Goal: Transaction & Acquisition: Purchase product/service

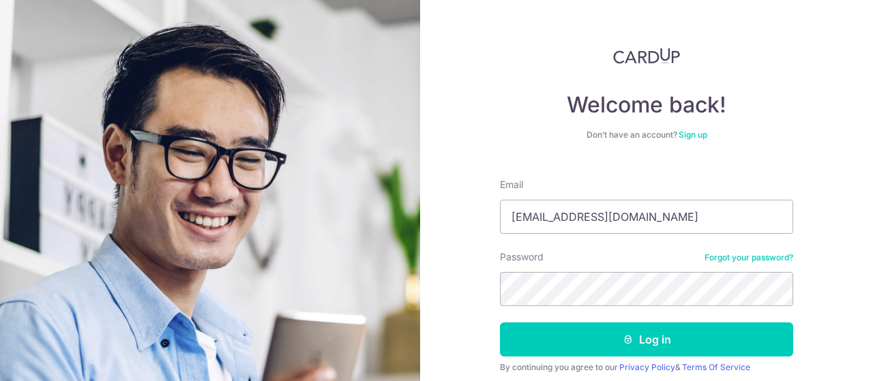
click at [500, 323] on button "Log in" at bounding box center [646, 340] width 293 height 34
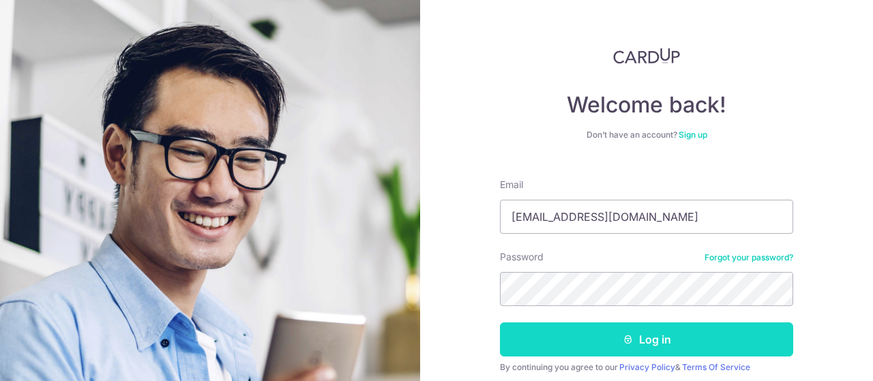
click at [624, 343] on icon "submit" at bounding box center [628, 339] width 11 height 11
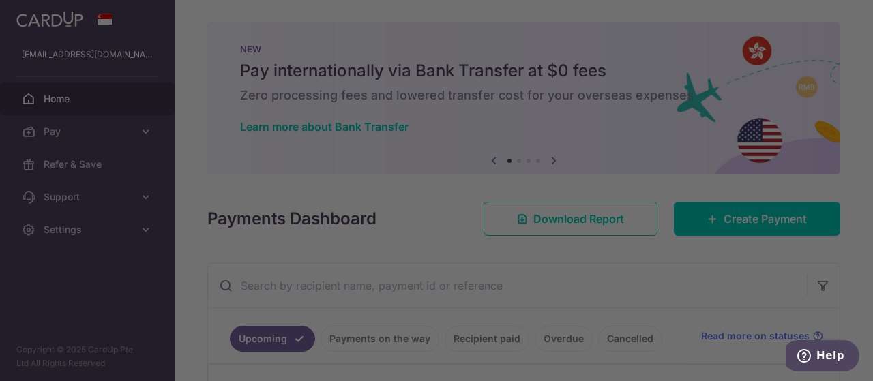
click at [743, 219] on div at bounding box center [441, 193] width 882 height 386
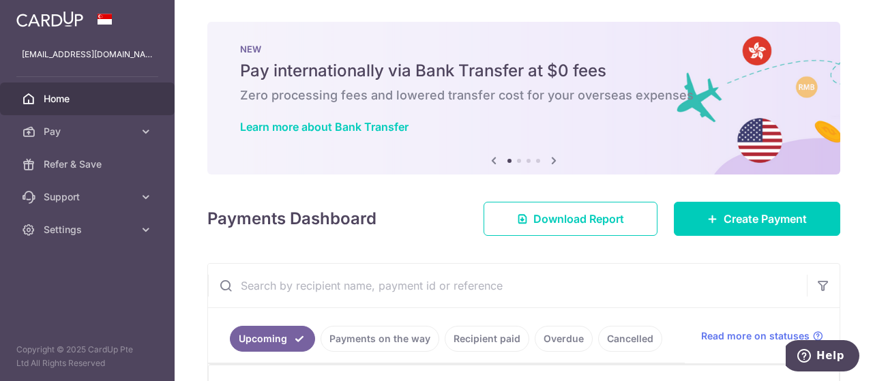
drag, startPoint x: 720, startPoint y: 243, endPoint x: 714, endPoint y: 220, distance: 23.2
click at [720, 242] on div "× Pause Schedule Pause all future payments in this series Pause just this one p…" at bounding box center [524, 190] width 699 height 381
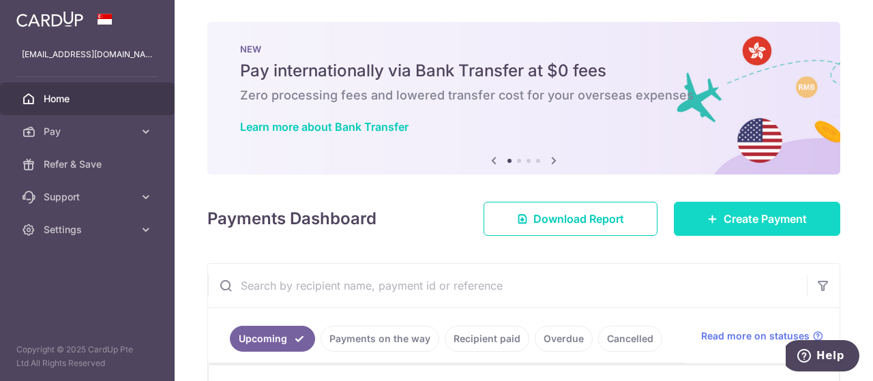
click at [714, 220] on link "Create Payment" at bounding box center [757, 219] width 166 height 34
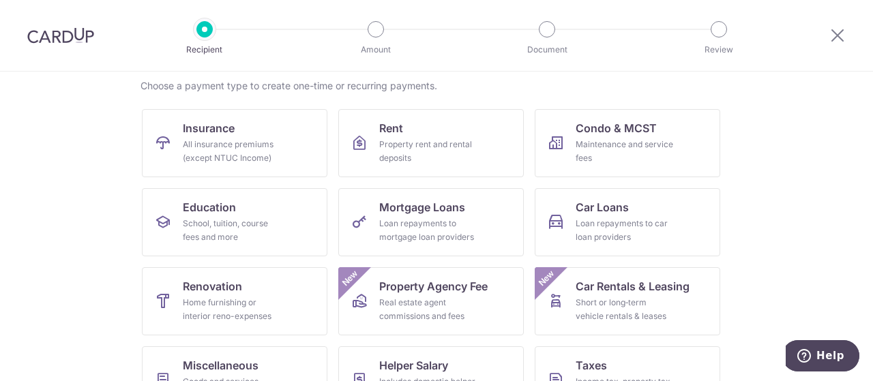
scroll to position [136, 0]
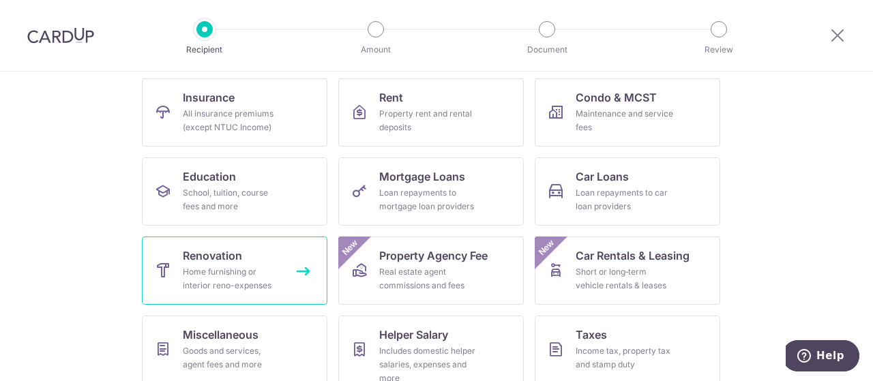
click at [207, 273] on div "Home furnishing or interior reno-expenses" at bounding box center [232, 278] width 98 height 27
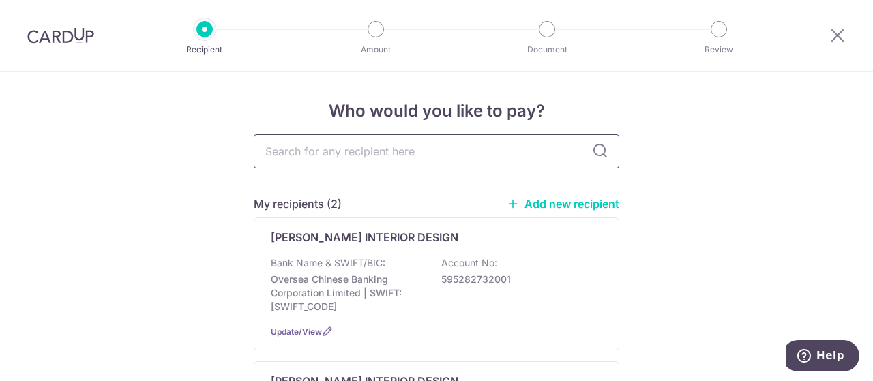
click at [321, 156] on input "text" at bounding box center [437, 151] width 366 height 34
click at [549, 214] on div "My recipients (2) Add new recipient LAM'S INTERIOR DESIGN Bank Name & SWIFT/BIC…" at bounding box center [437, 345] width 366 height 299
click at [542, 201] on link "Add new recipient" at bounding box center [563, 204] width 113 height 14
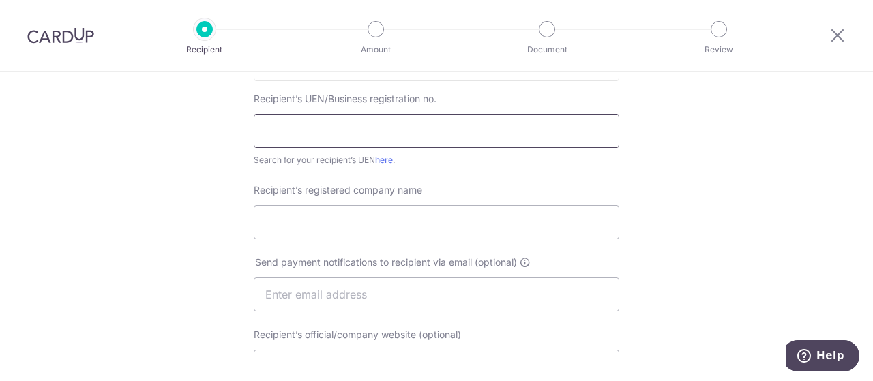
click at [324, 127] on input "text" at bounding box center [437, 131] width 366 height 34
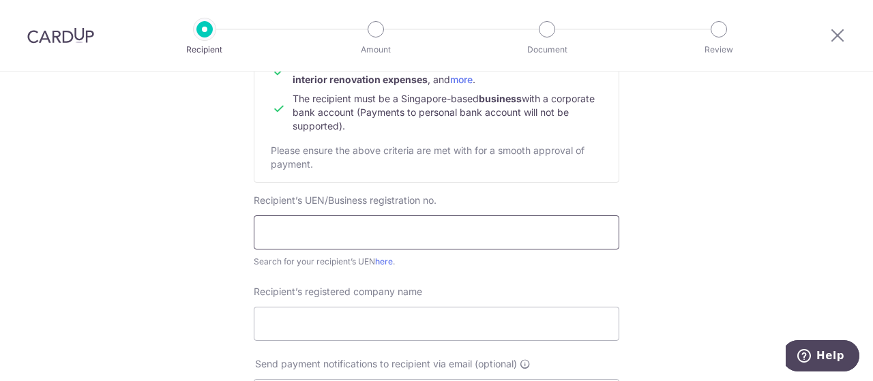
scroll to position [136, 0]
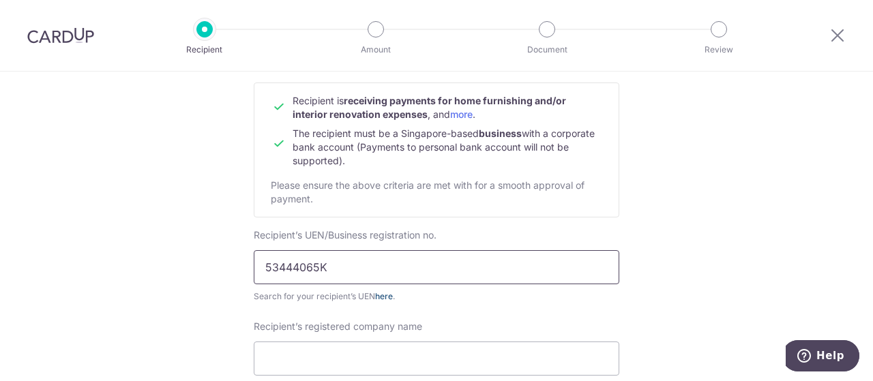
type input "53444065K"
click at [381, 293] on link "here" at bounding box center [384, 296] width 18 height 10
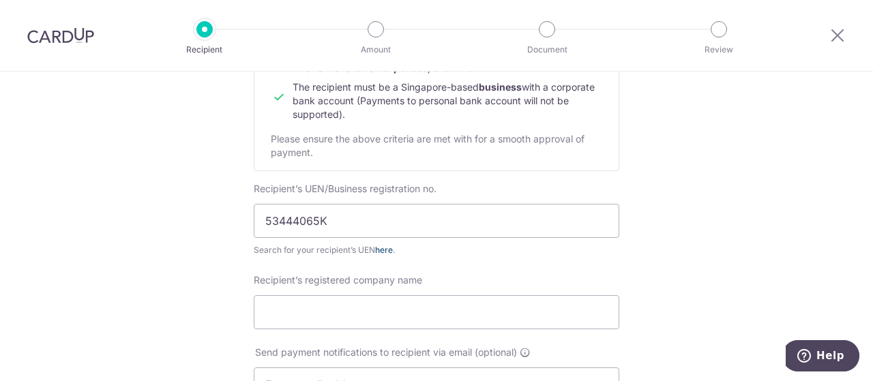
scroll to position [205, 0]
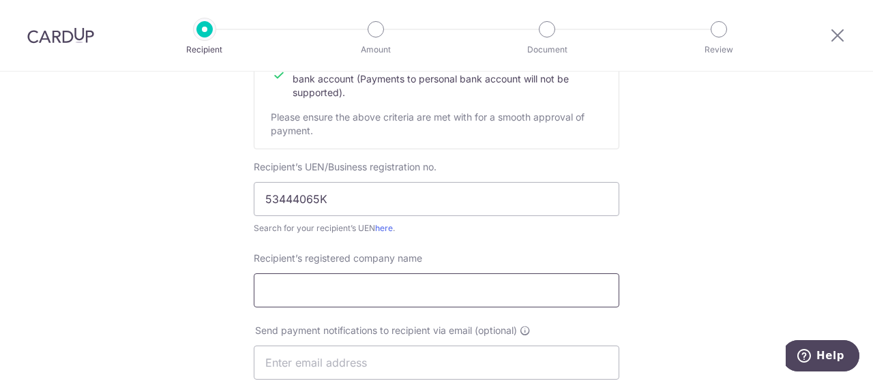
click at [332, 282] on input "Recipient’s registered company name" at bounding box center [437, 291] width 366 height 34
type input "A"
drag, startPoint x: 394, startPoint y: 293, endPoint x: 329, endPoint y: 293, distance: 64.8
click at [329, 293] on input "LAVI'S CURTAIN BLIND" at bounding box center [437, 291] width 366 height 34
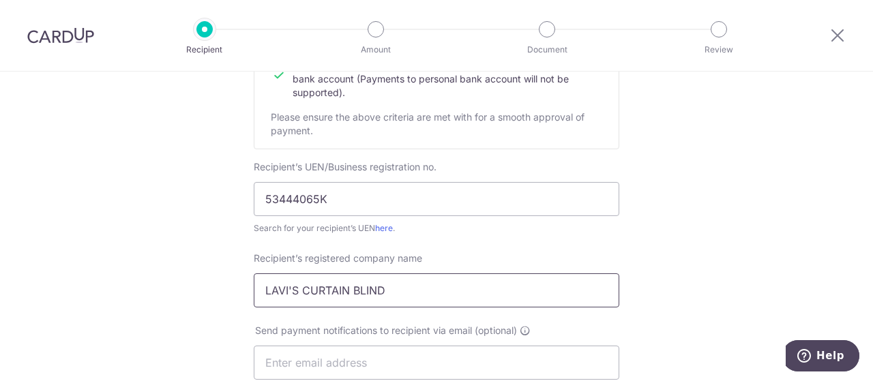
click at [332, 294] on input "LAVI'S CURTAIN BLIND" at bounding box center [437, 291] width 366 height 34
drag, startPoint x: 424, startPoint y: 293, endPoint x: 176, endPoint y: 285, distance: 247.8
click at [175, 283] on div "Who would you like to pay? Your recipient does not need a CardUp account to rec…" at bounding box center [436, 380] width 873 height 1026
click at [354, 285] on input "LAVI'S CURTAIN BLIND" at bounding box center [437, 291] width 366 height 34
click at [348, 289] on input "LAVI'S CURTAIN BLIND" at bounding box center [437, 291] width 366 height 34
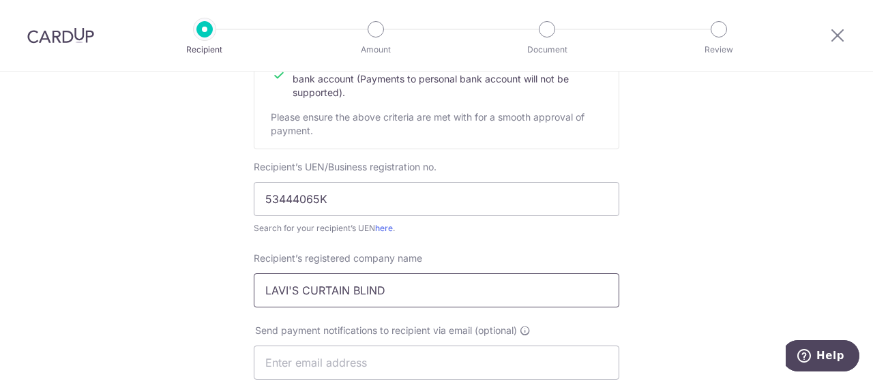
click at [348, 295] on input "LAVI'S CURTAIN BLIND" at bounding box center [437, 291] width 366 height 34
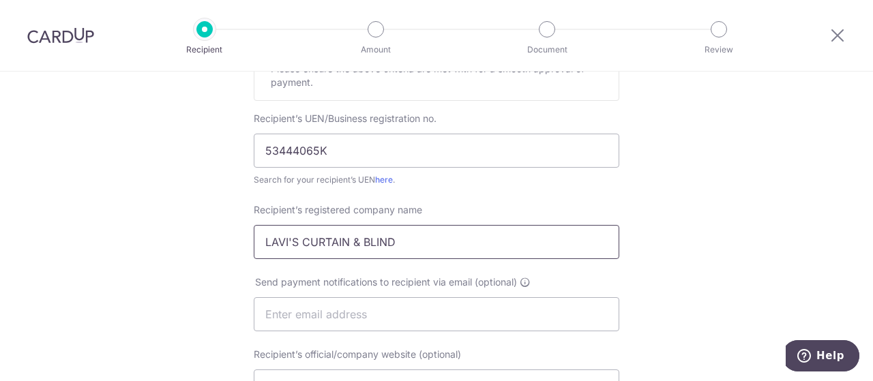
scroll to position [341, 0]
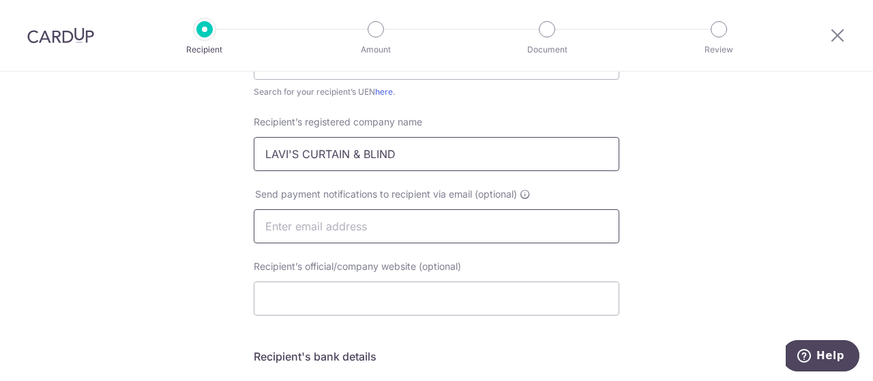
type input "LAVI'S CURTAIN & BLIND"
click at [313, 235] on input "text" at bounding box center [437, 226] width 366 height 34
type input "[EMAIL_ADDRESS][DOMAIN_NAME]"
click at [315, 302] on input "Recipient’s official/company website (optional)" at bounding box center [437, 299] width 366 height 34
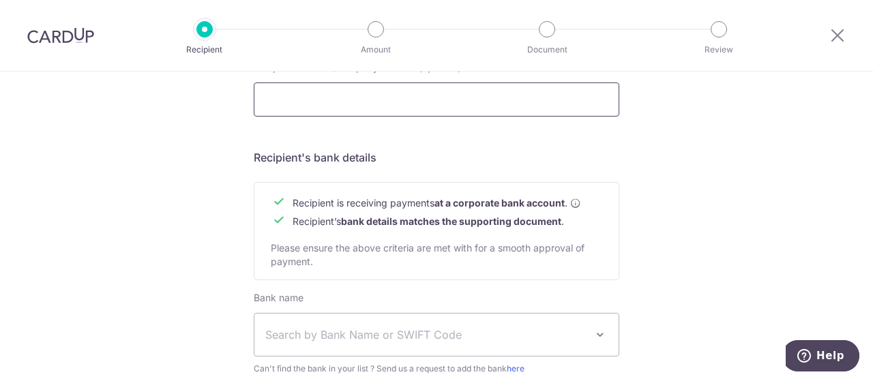
scroll to position [546, 0]
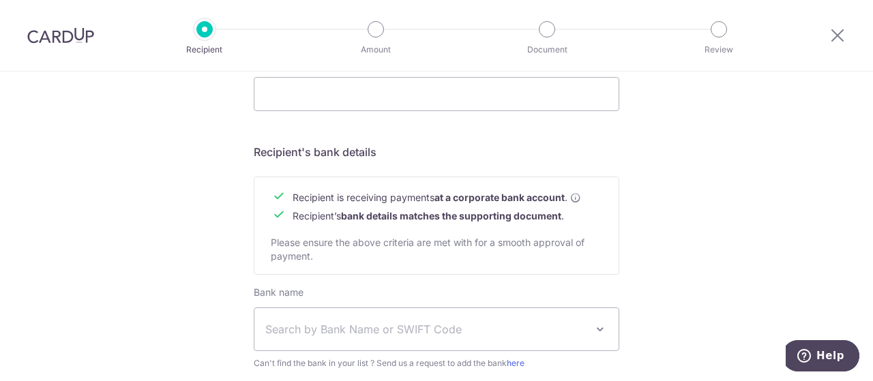
drag, startPoint x: 282, startPoint y: 315, endPoint x: 274, endPoint y: 309, distance: 9.8
click at [282, 315] on span "Search by Bank Name or SWIFT Code" at bounding box center [437, 329] width 364 height 42
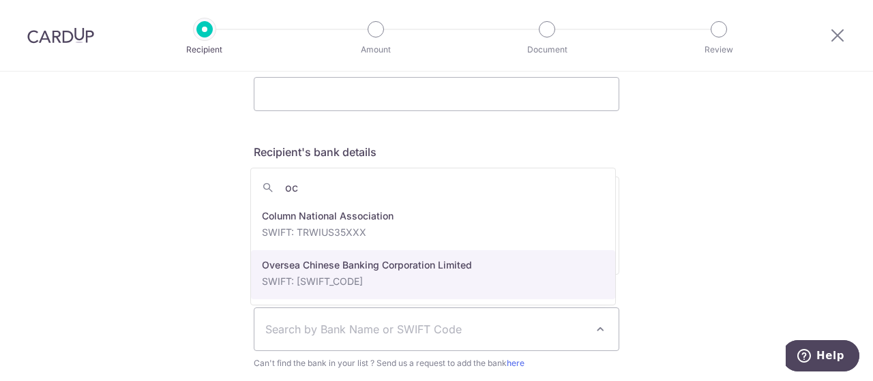
type input "oc"
select select "12"
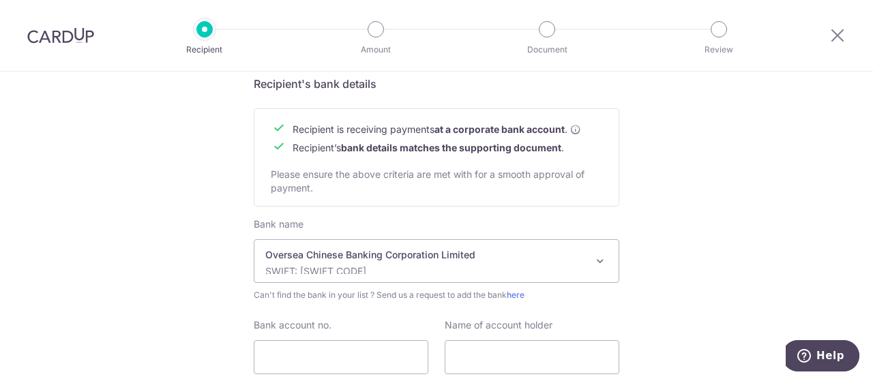
scroll to position [716, 0]
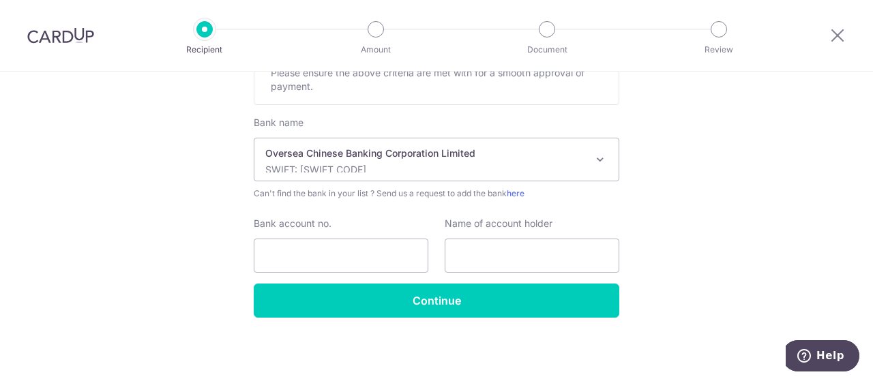
click at [304, 234] on div "Bank account no." at bounding box center [341, 245] width 175 height 56
click at [297, 253] on input "Bank account no." at bounding box center [341, 256] width 175 height 34
type input "601775141001"
click at [472, 262] on input "text" at bounding box center [532, 256] width 175 height 34
paste input "LAVI'S CURTAIN BLIND"
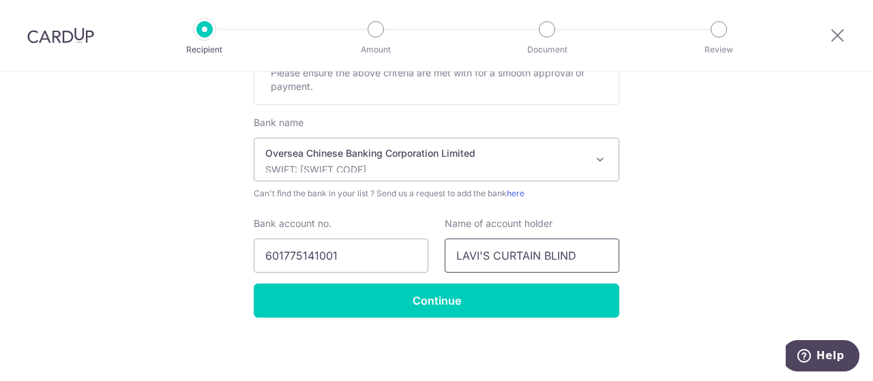
click at [545, 255] on input "LAVI'S CURTAIN BLIND" at bounding box center [532, 256] width 175 height 34
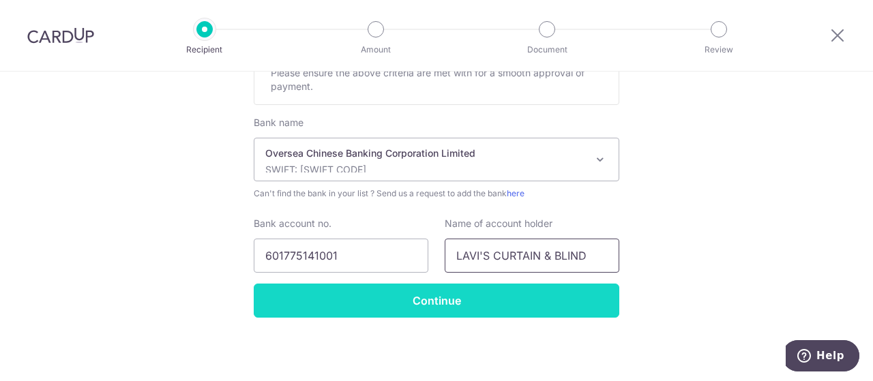
type input "LAVI'S CURTAIN & BLIND"
click at [407, 301] on input "Continue" at bounding box center [437, 301] width 366 height 34
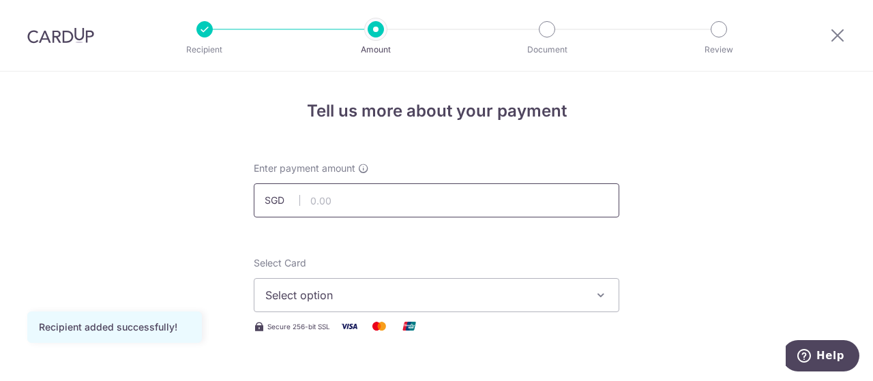
click at [325, 205] on input "text" at bounding box center [437, 201] width 366 height 34
type input "1,920.00"
click at [277, 313] on div "Select Card Select option Add credit card Your Cards **** 1986 **** 0868 Secure…" at bounding box center [437, 296] width 366 height 78
click at [284, 301] on span "Select option" at bounding box center [424, 295] width 318 height 16
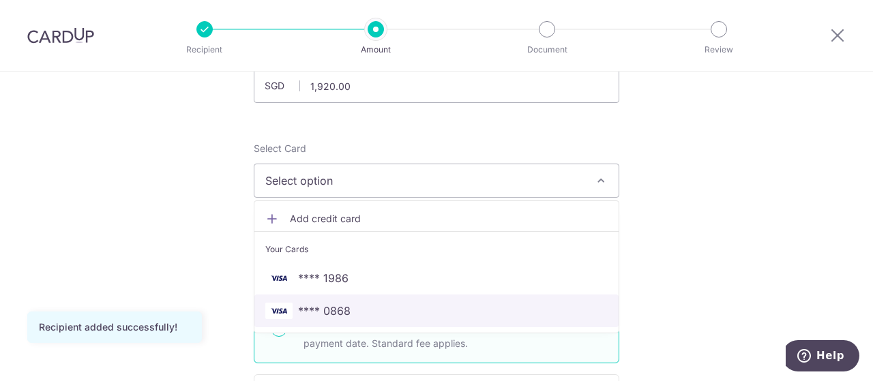
scroll to position [136, 0]
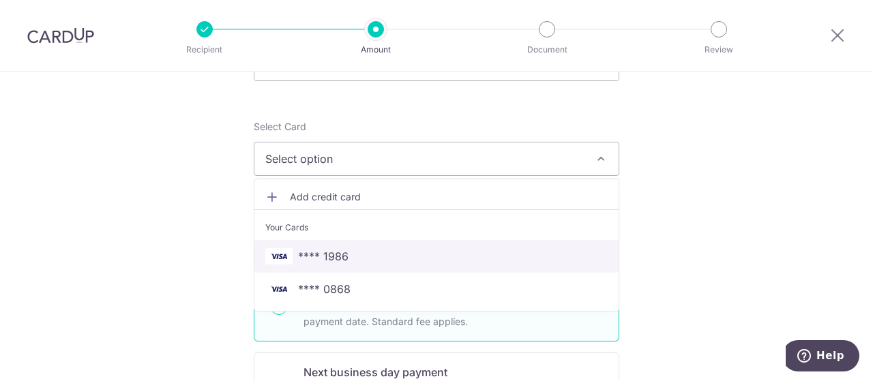
click at [292, 252] on span "**** 1986" at bounding box center [436, 256] width 343 height 16
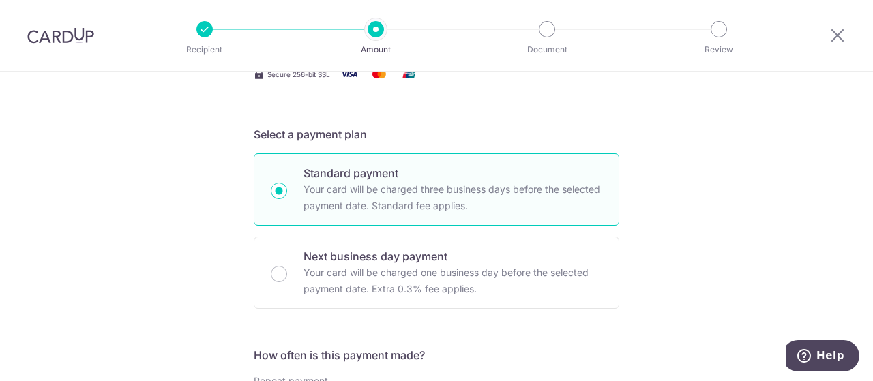
scroll to position [273, 0]
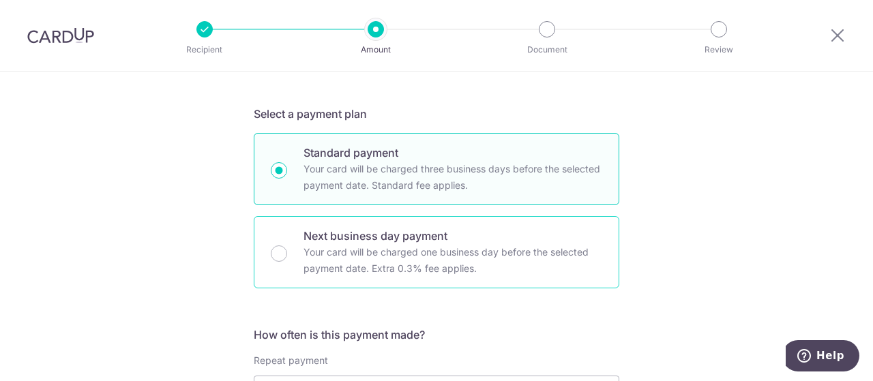
click at [266, 252] on div "Next business day payment Your card will be charged one business day before the…" at bounding box center [437, 252] width 366 height 72
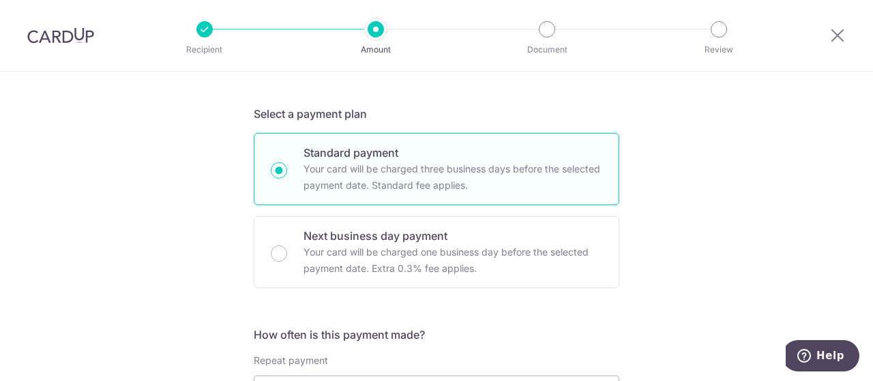
radio input "false"
radio input "true"
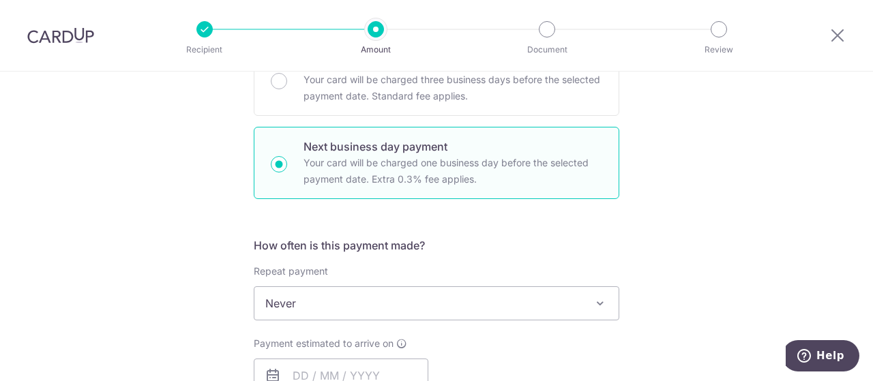
scroll to position [409, 0]
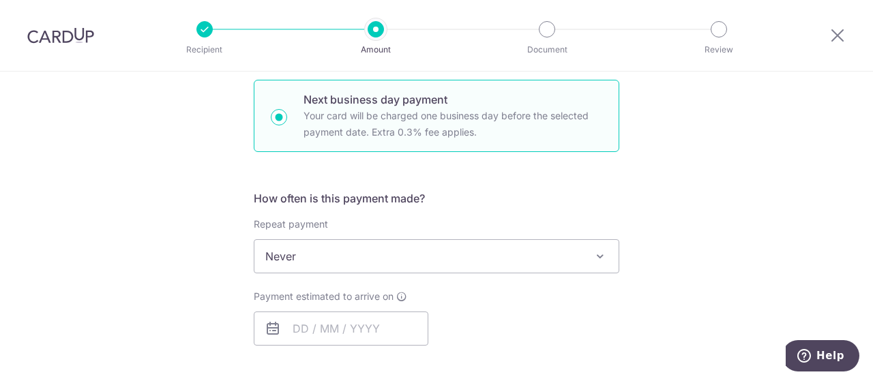
click at [289, 262] on span "Never" at bounding box center [437, 256] width 364 height 33
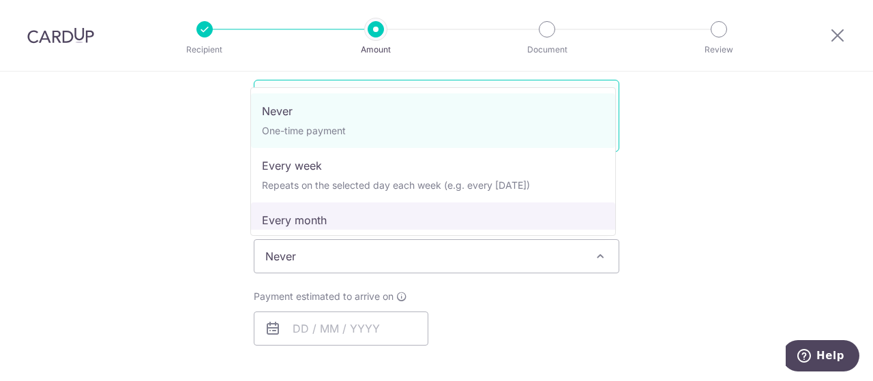
click at [207, 189] on div "Tell us more about your payment Enter payment amount SGD 1,920.00 1920.00 Recip…" at bounding box center [436, 315] width 873 height 1307
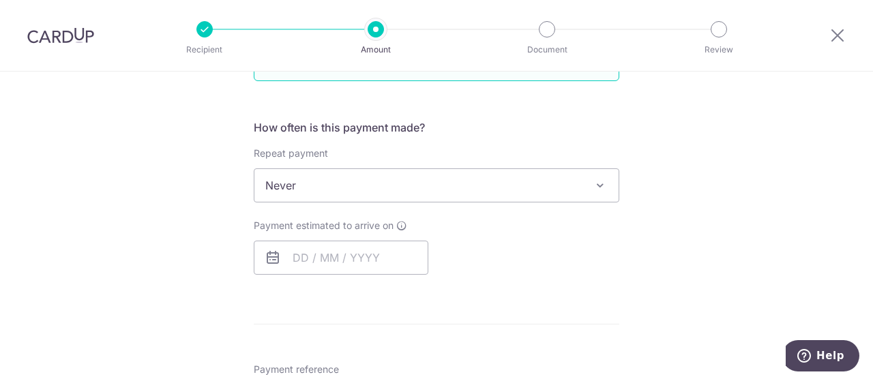
scroll to position [614, 0]
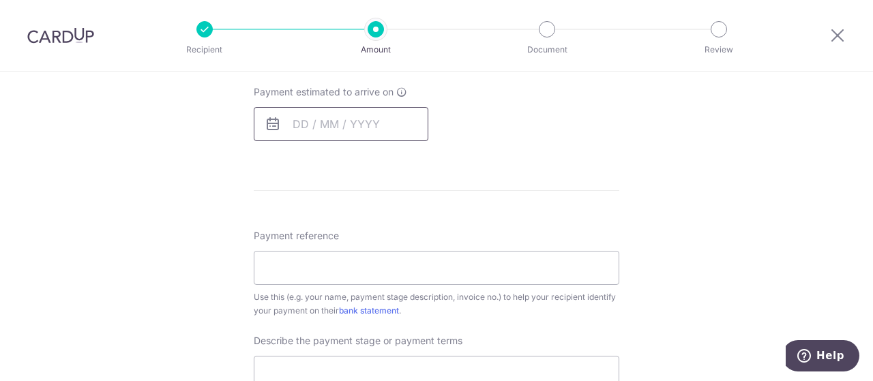
click at [295, 125] on input "text" at bounding box center [341, 124] width 175 height 34
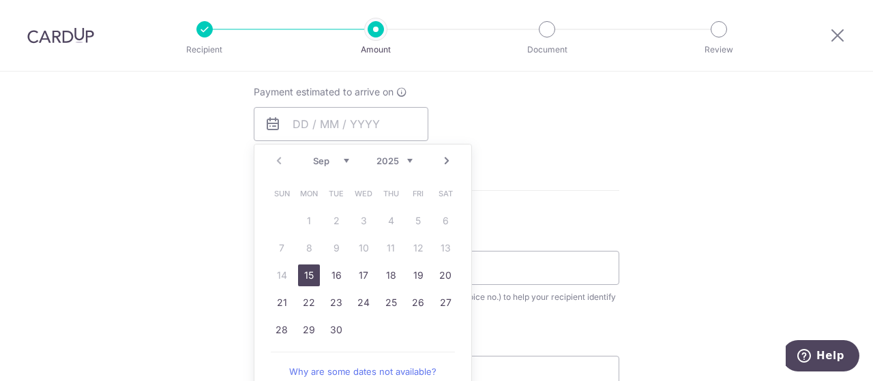
click at [302, 270] on link "15" at bounding box center [309, 276] width 22 height 22
type input "[DATE]"
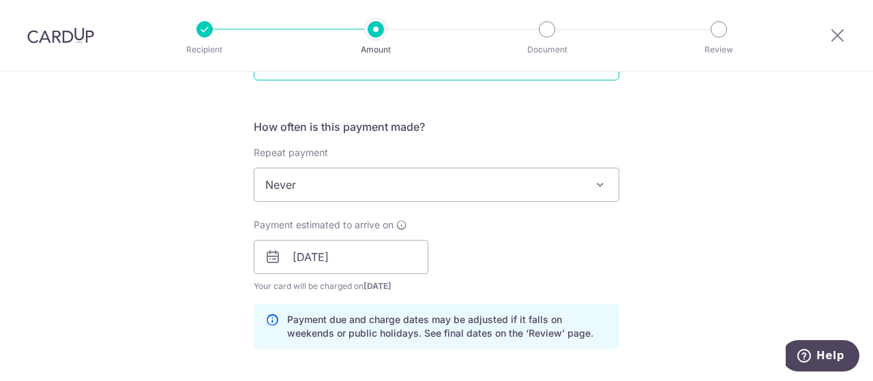
scroll to position [409, 0]
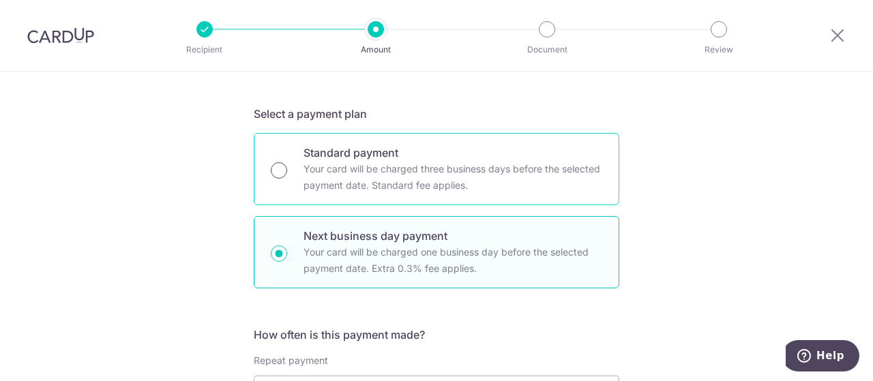
click at [279, 167] on input "Standard payment Your card will be charged three business days before the selec…" at bounding box center [279, 170] width 16 height 16
radio input "true"
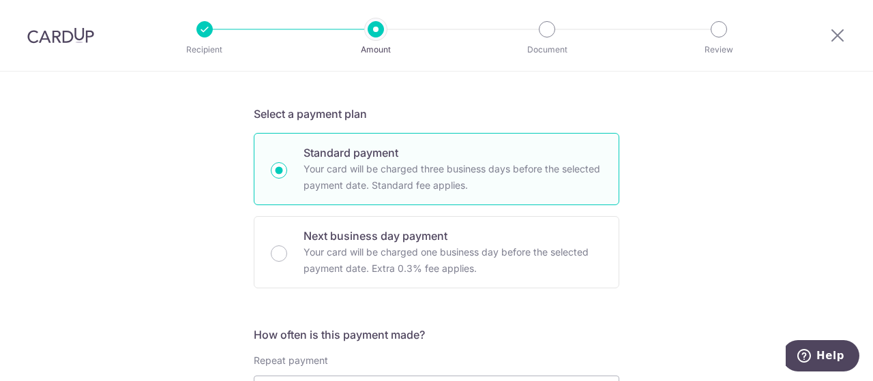
scroll to position [546, 0]
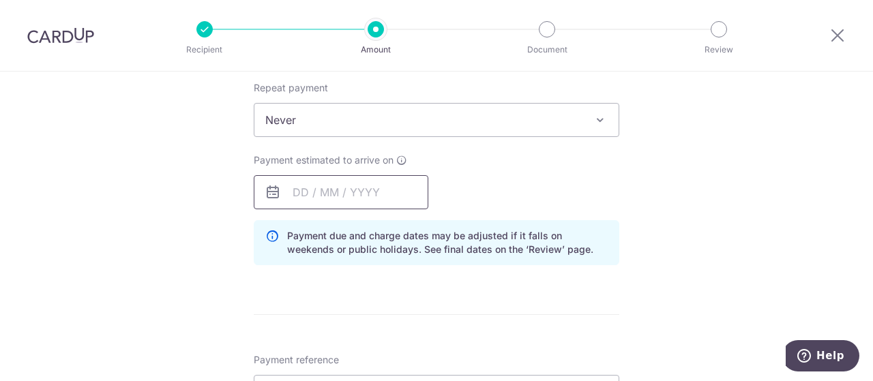
click at [295, 187] on input "text" at bounding box center [341, 192] width 175 height 34
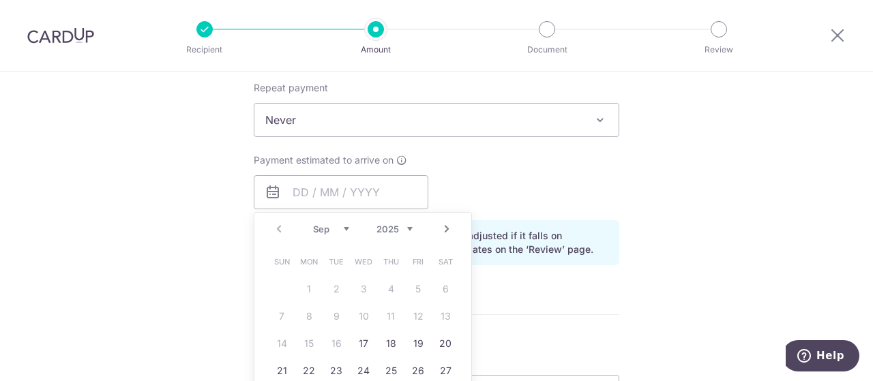
click at [169, 234] on div "Tell us more about your payment Enter payment amount SGD 1,920.00 1920.00 Recip…" at bounding box center [436, 207] width 873 height 1363
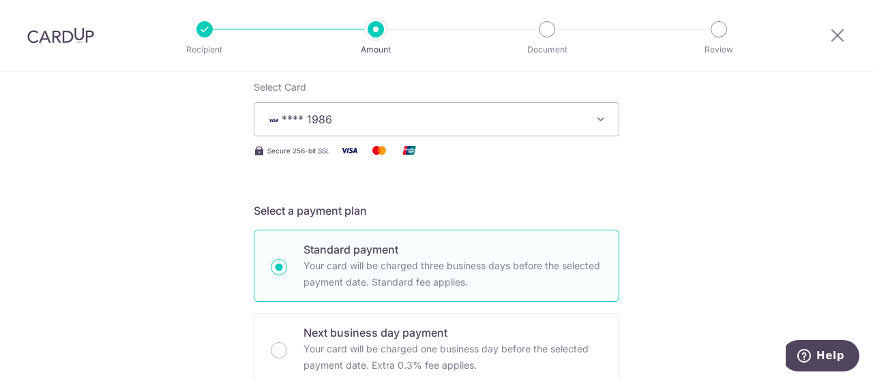
scroll to position [205, 0]
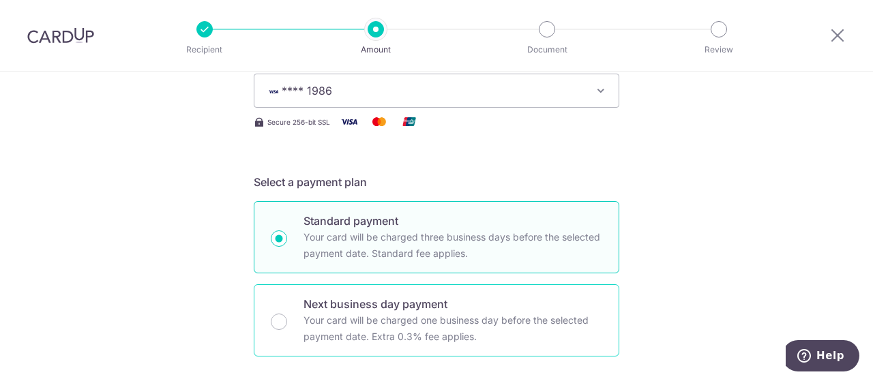
click at [287, 319] on div "Next business day payment Your card will be charged one business day before the…" at bounding box center [437, 321] width 366 height 72
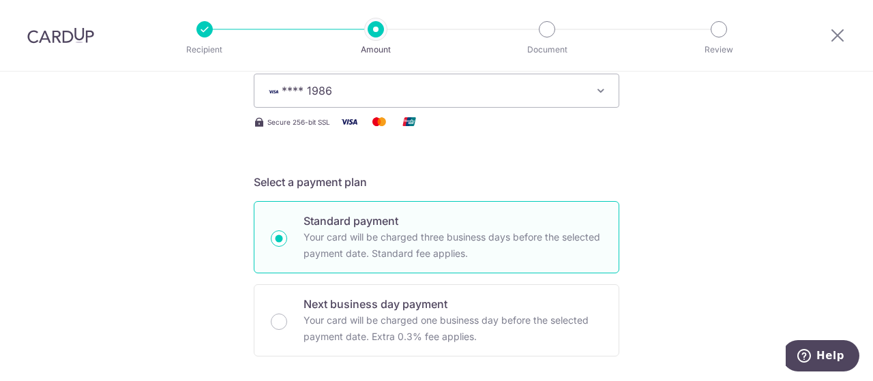
radio input "false"
radio input "true"
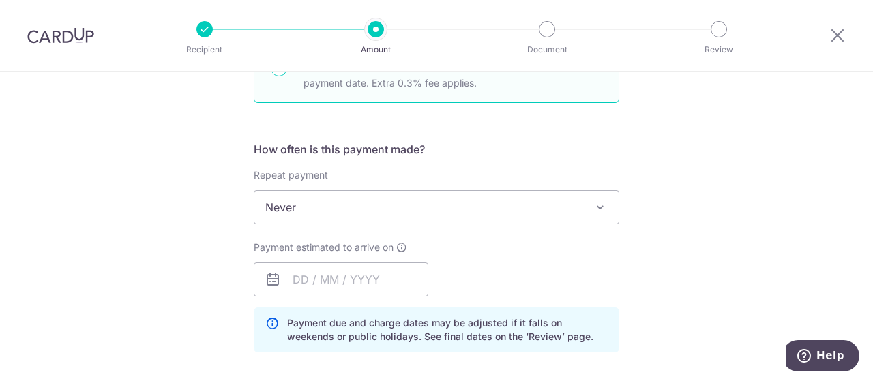
scroll to position [546, 0]
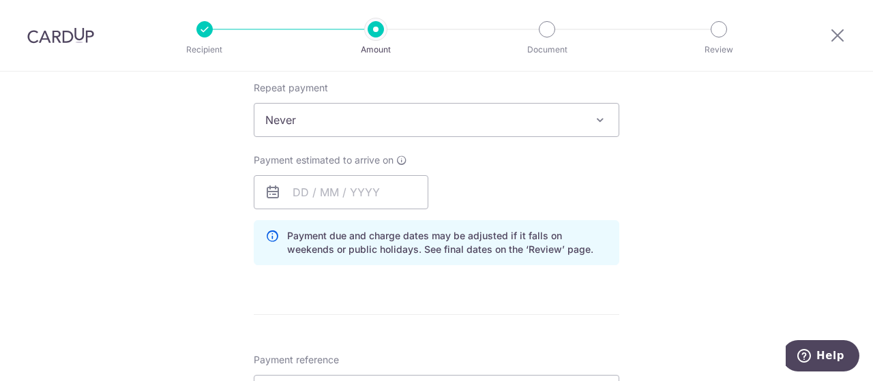
click at [303, 171] on div "Payment estimated to arrive on Prev Next Sep Oct Nov Dec 2025 2026 2027 2028 20…" at bounding box center [341, 182] width 175 height 56
click at [300, 189] on input "text" at bounding box center [341, 192] width 175 height 34
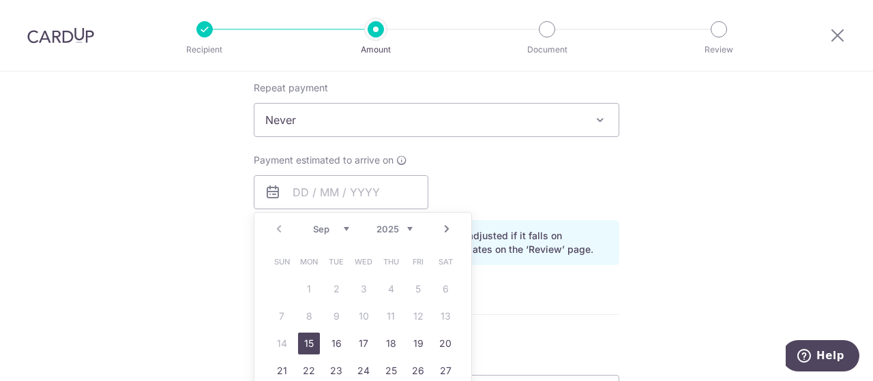
click at [306, 336] on link "15" at bounding box center [309, 344] width 22 height 22
type input "15/09/2025"
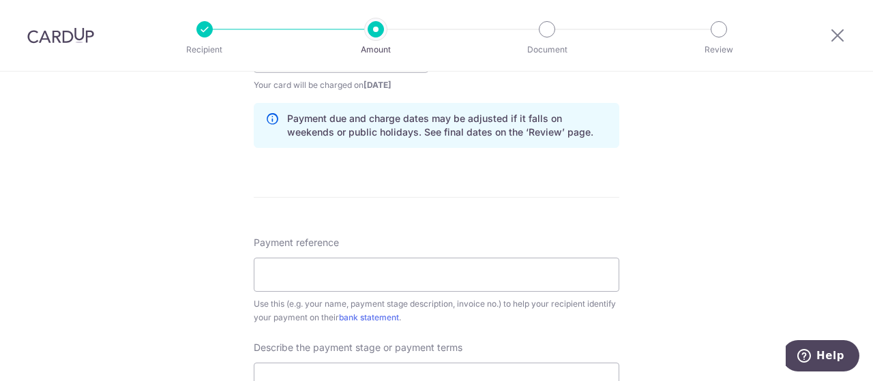
scroll to position [751, 0]
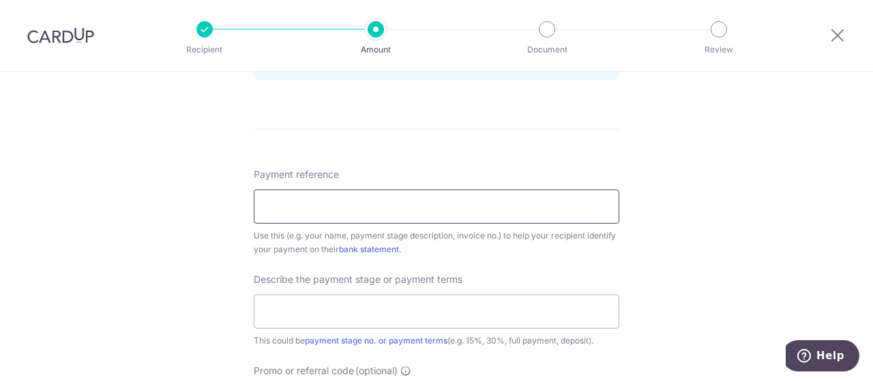
click at [289, 214] on input "Payment reference" at bounding box center [437, 207] width 366 height 34
click at [352, 207] on input "Contract 880052 Joycelyn" at bounding box center [437, 207] width 366 height 34
click at [348, 206] on input "Contract 880052 Joycelyn" at bounding box center [437, 207] width 366 height 34
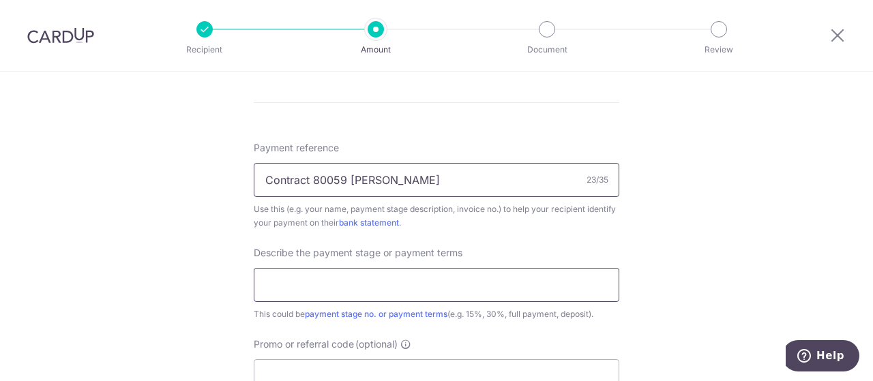
scroll to position [819, 0]
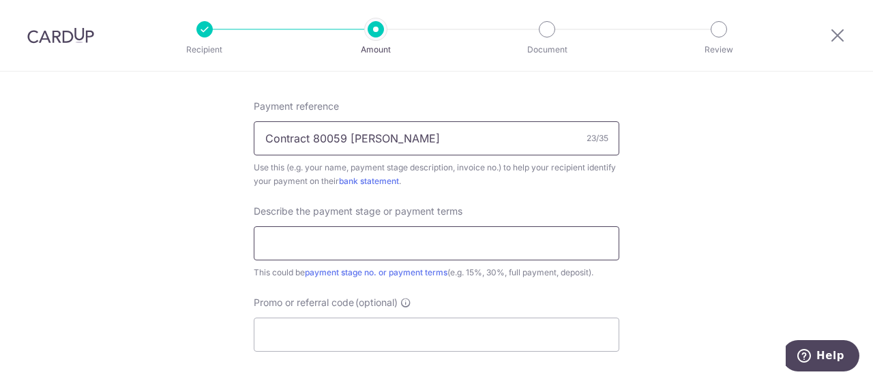
type input "Contract 80059 Joycelyn"
click at [319, 236] on input "text" at bounding box center [437, 244] width 366 height 34
type input "Full payment"
click at [305, 319] on input "Promo or referral code (optional)" at bounding box center [437, 335] width 366 height 34
paste input "RENO25ONE:"
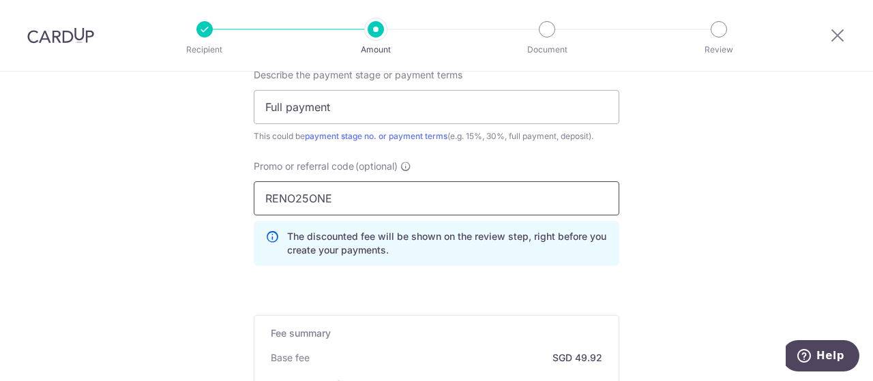
scroll to position [1160, 0]
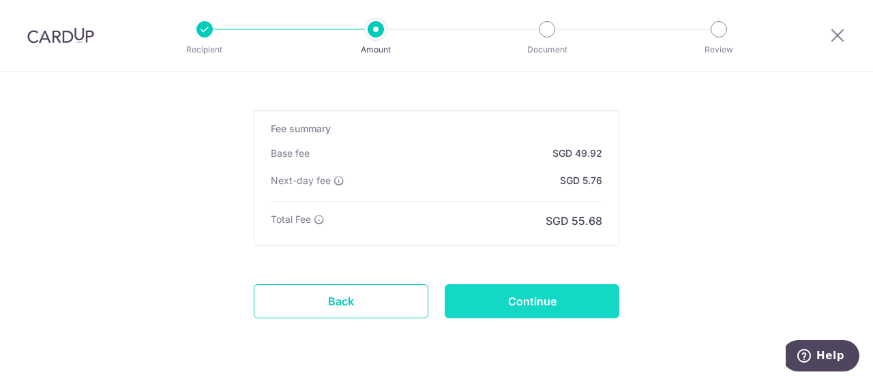
type input "RENO25ONE"
click at [461, 289] on input "Continue" at bounding box center [532, 302] width 175 height 34
type input "Create Schedule"
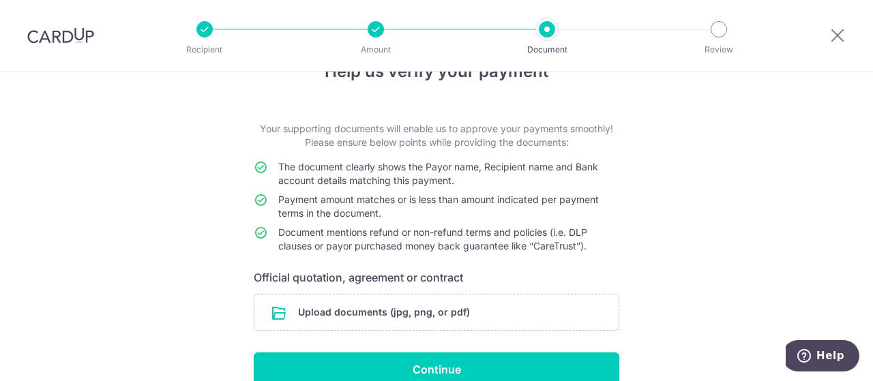
scroll to position [108, 0]
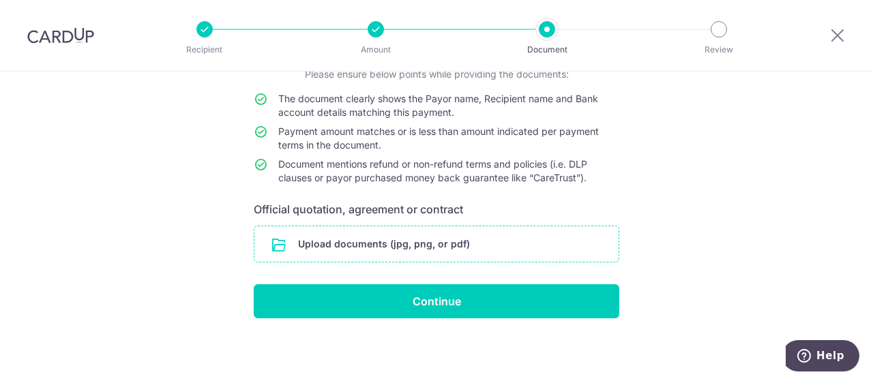
click at [403, 249] on input "file" at bounding box center [437, 244] width 364 height 35
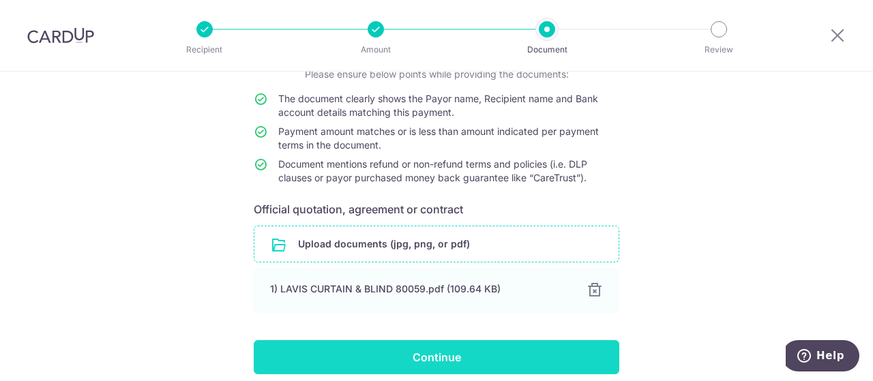
click at [422, 353] on input "Continue" at bounding box center [437, 357] width 366 height 34
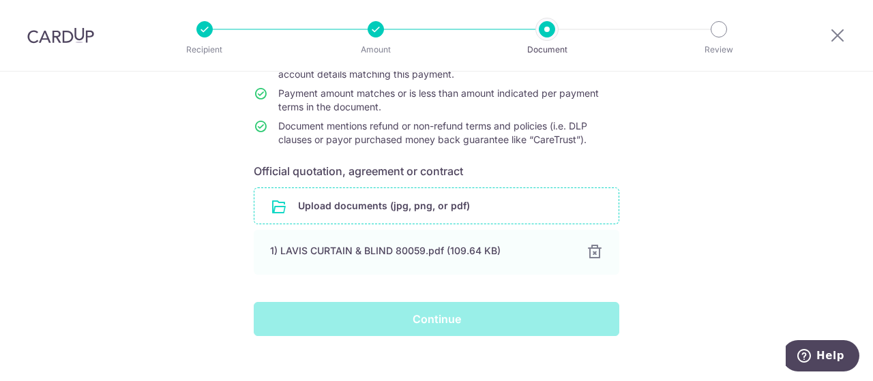
scroll to position [164, 0]
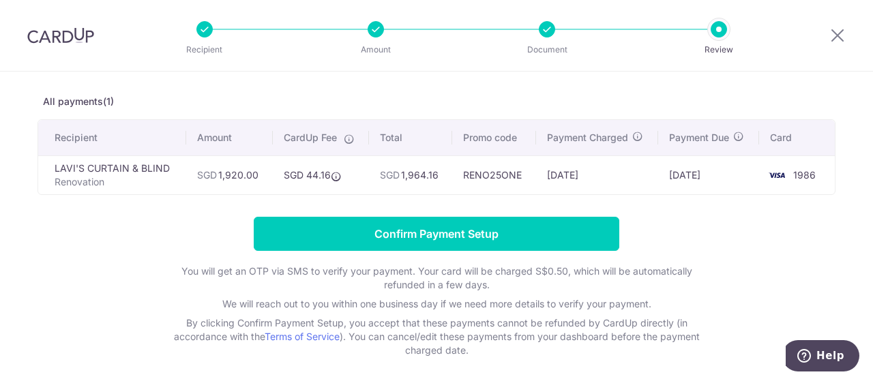
scroll to position [111, 0]
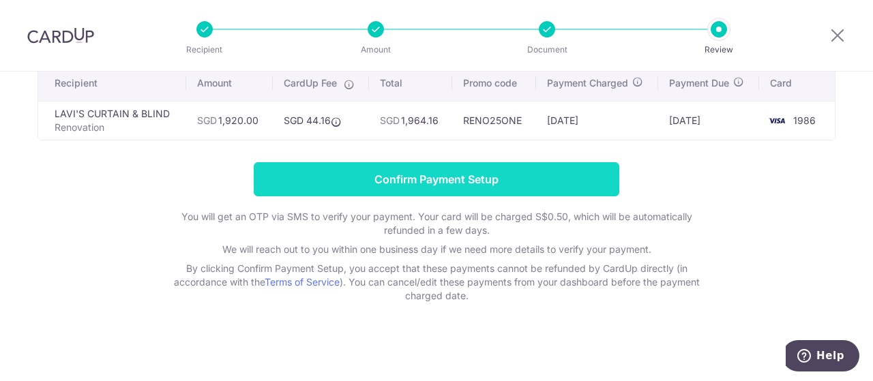
click at [439, 173] on input "Confirm Payment Setup" at bounding box center [437, 179] width 366 height 34
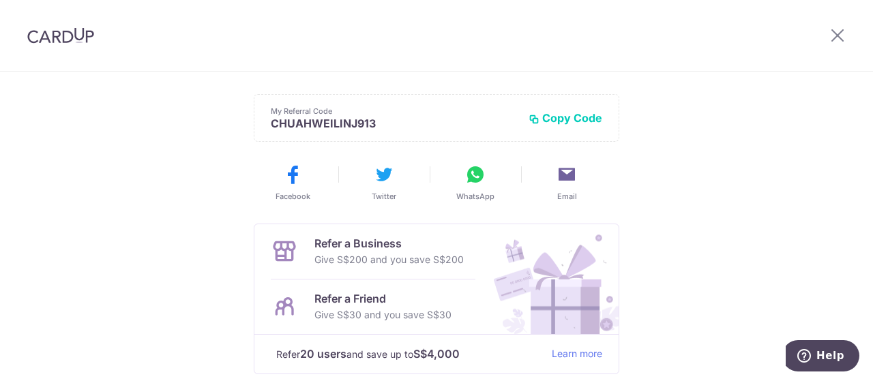
scroll to position [417, 0]
